Goal: Navigation & Orientation: Find specific page/section

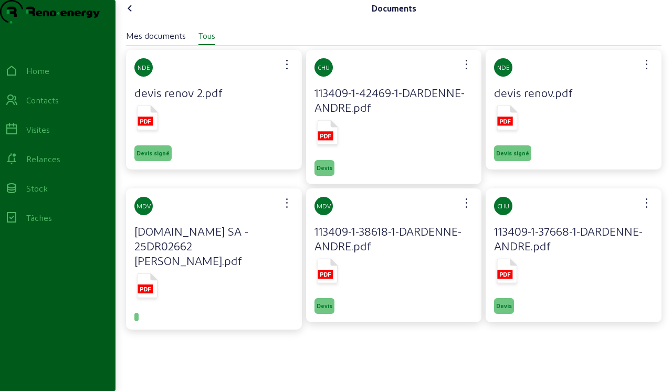
click at [134, 17] on cam-font-icon at bounding box center [130, 8] width 17 height 17
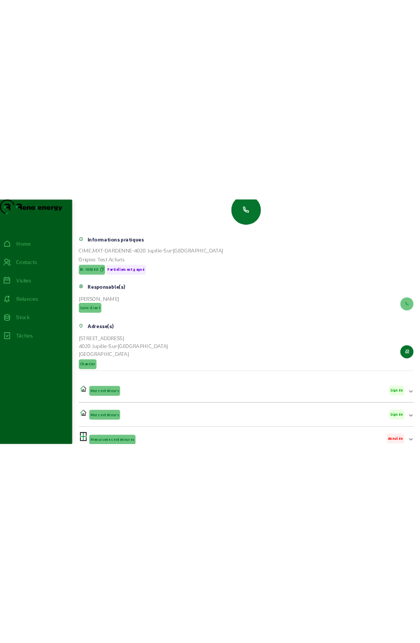
scroll to position [107, 0]
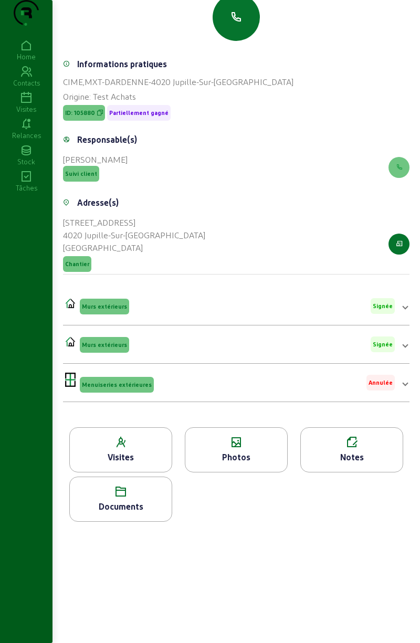
click at [27, 114] on div "Visites" at bounding box center [26, 108] width 52 height 9
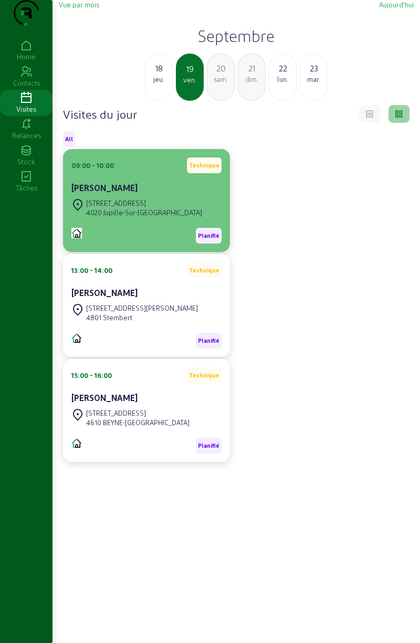
click at [103, 193] on cam-card-title "[PERSON_NAME]" at bounding box center [104, 188] width 66 height 10
